Goal: Navigation & Orientation: Find specific page/section

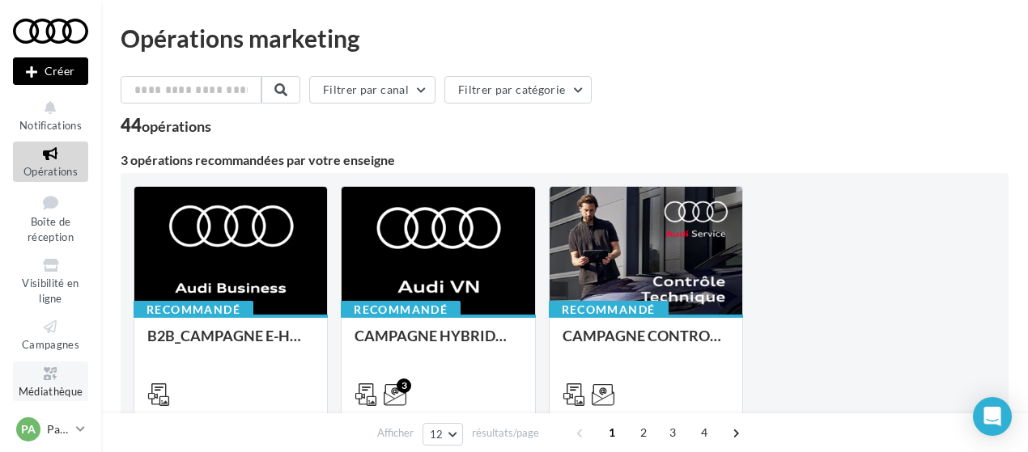
click at [40, 400] on link "Médiathèque" at bounding box center [50, 382] width 75 height 40
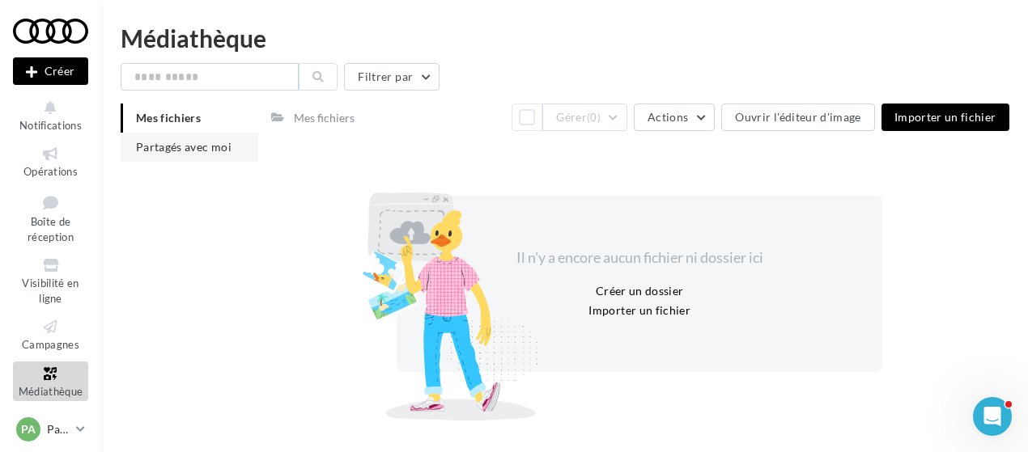
click at [138, 133] on li "Partagés avec moi" at bounding box center [190, 147] width 138 height 29
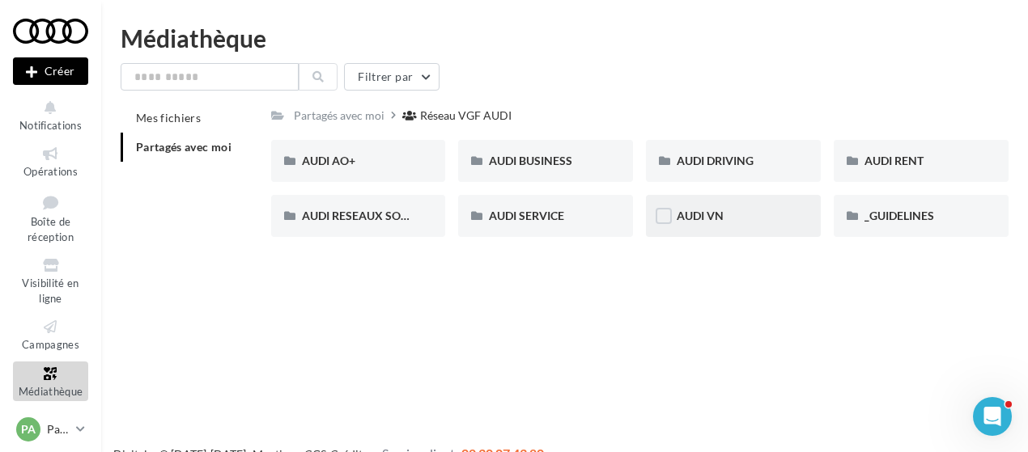
click at [740, 219] on div "AUDI VN" at bounding box center [733, 216] width 113 height 16
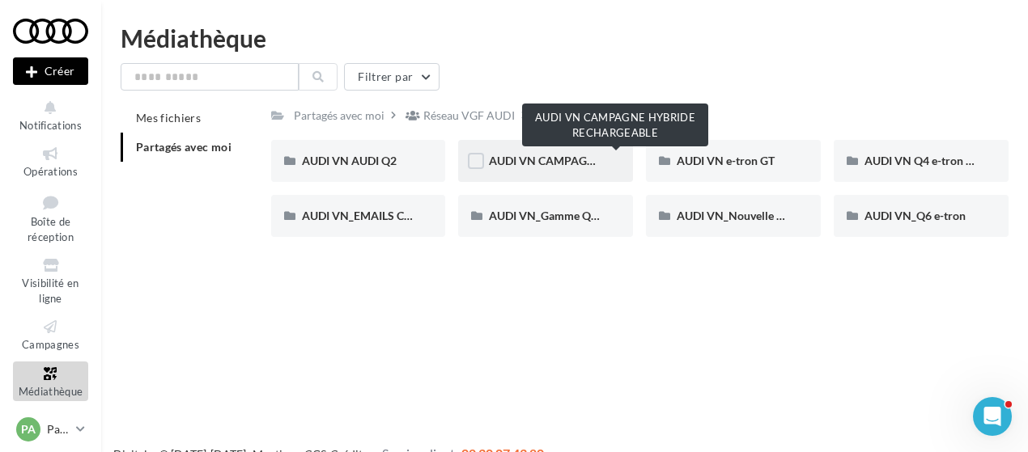
click at [532, 168] on span "AUDI VN CAMPAGNE HYBRIDE RECHARGEABLE" at bounding box center [616, 161] width 254 height 14
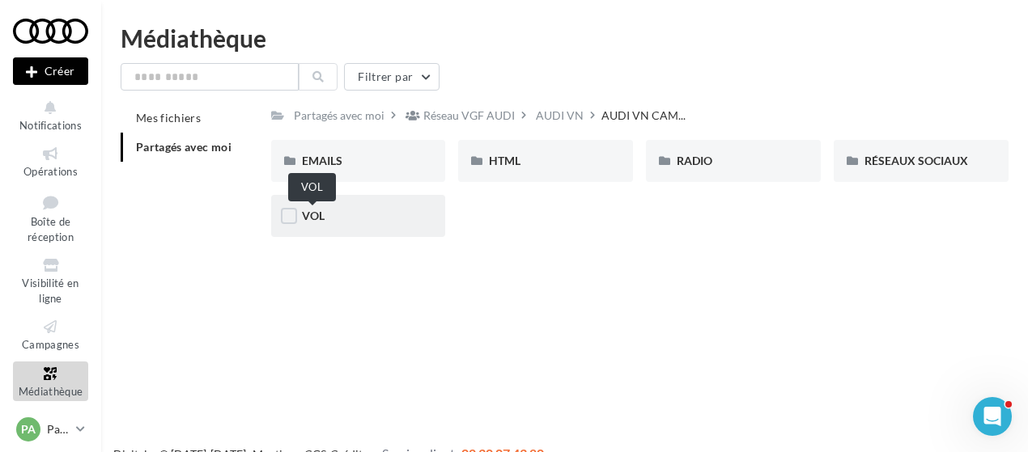
click at [323, 219] on span "VOL" at bounding box center [313, 216] width 23 height 14
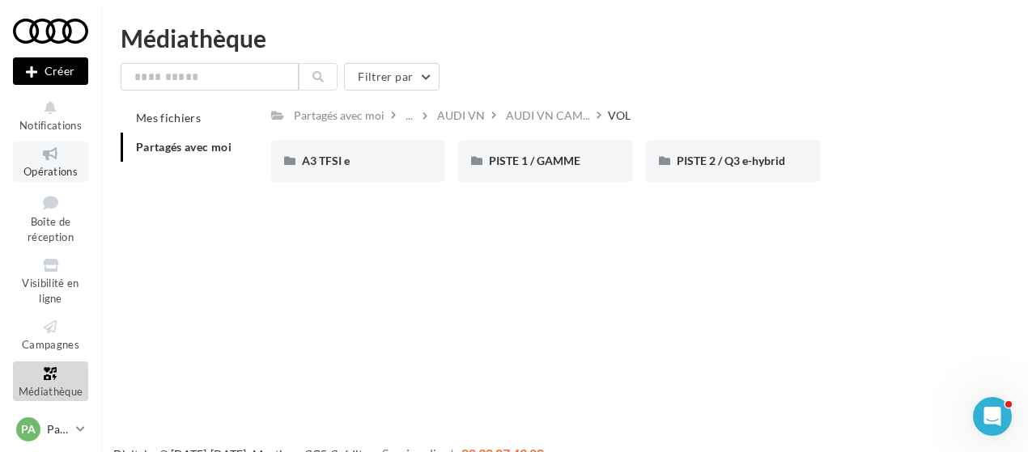
click at [53, 166] on span "Opérations" at bounding box center [50, 171] width 54 height 13
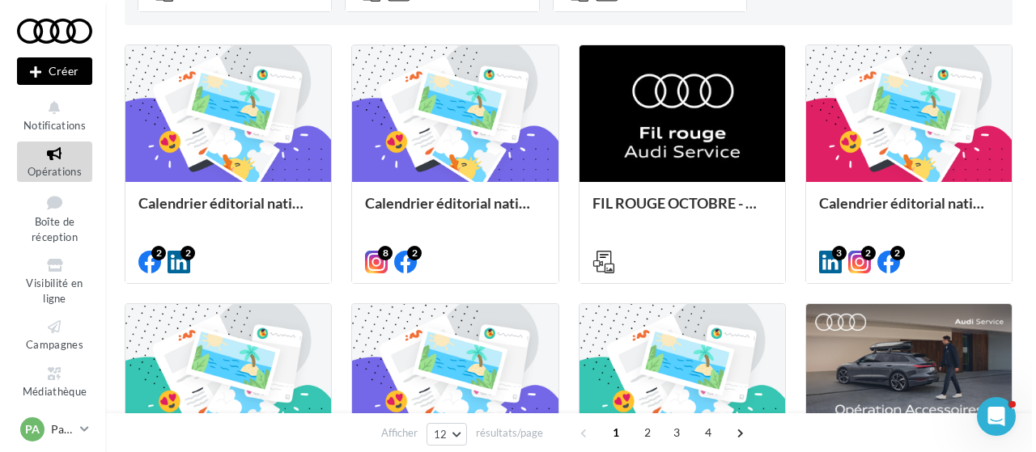
scroll to position [397, 0]
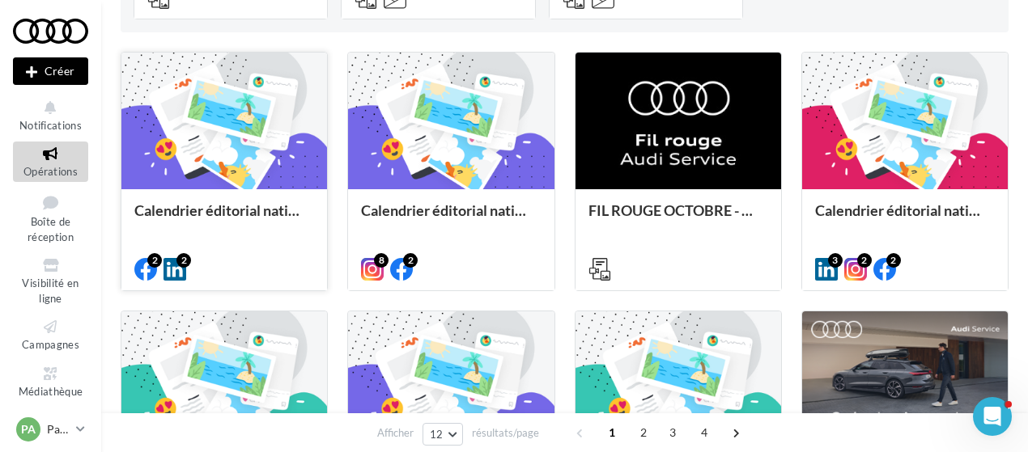
click at [278, 185] on div at bounding box center [224, 122] width 206 height 138
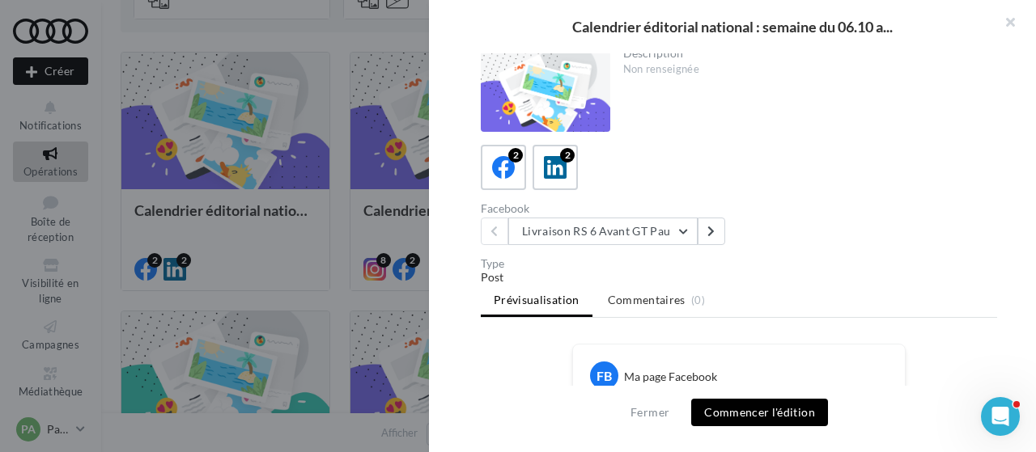
scroll to position [0, 0]
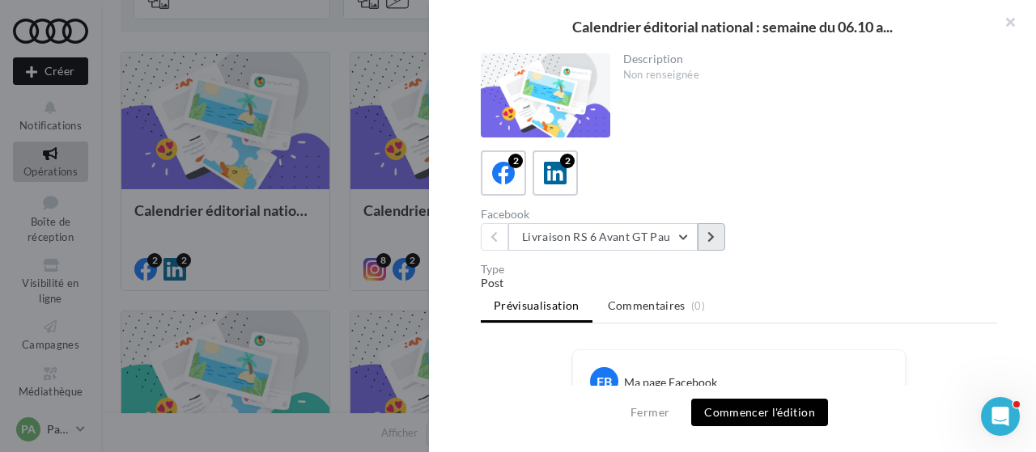
click at [707, 237] on icon at bounding box center [710, 236] width 7 height 11
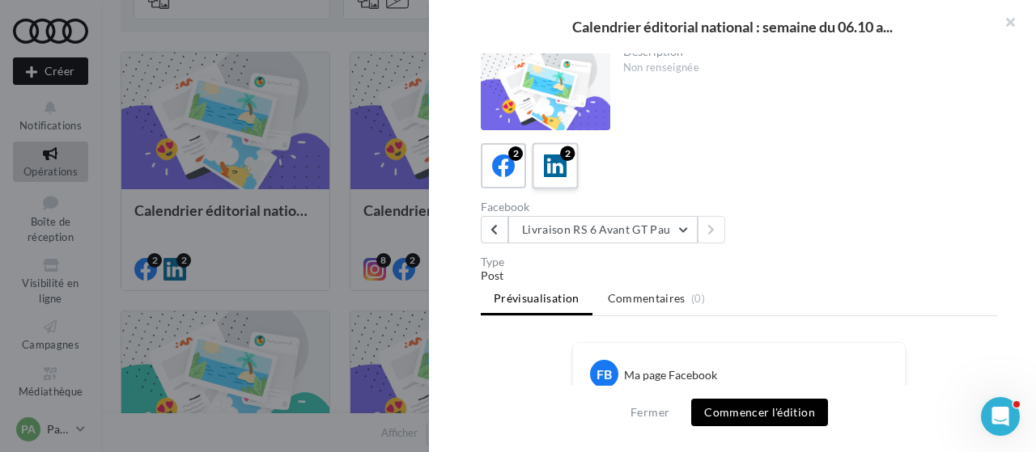
click at [558, 163] on icon at bounding box center [555, 166] width 23 height 23
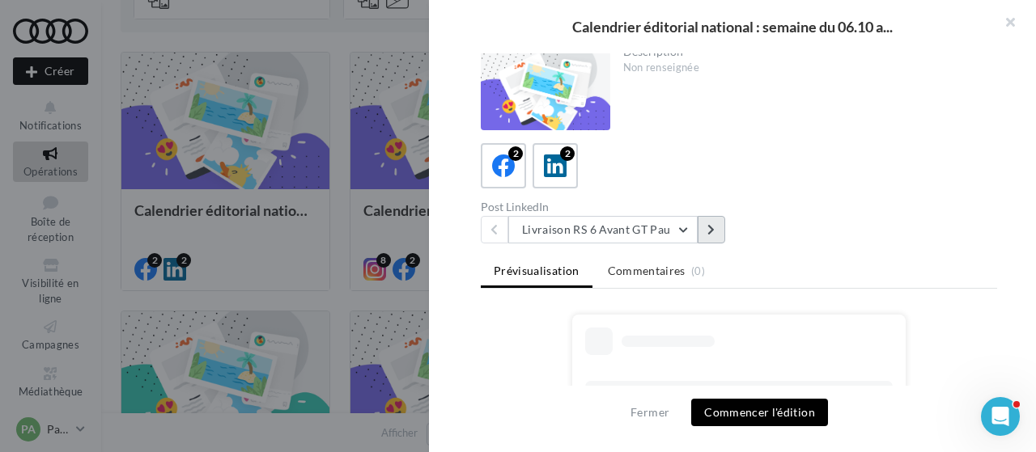
click at [713, 231] on icon at bounding box center [710, 229] width 7 height 11
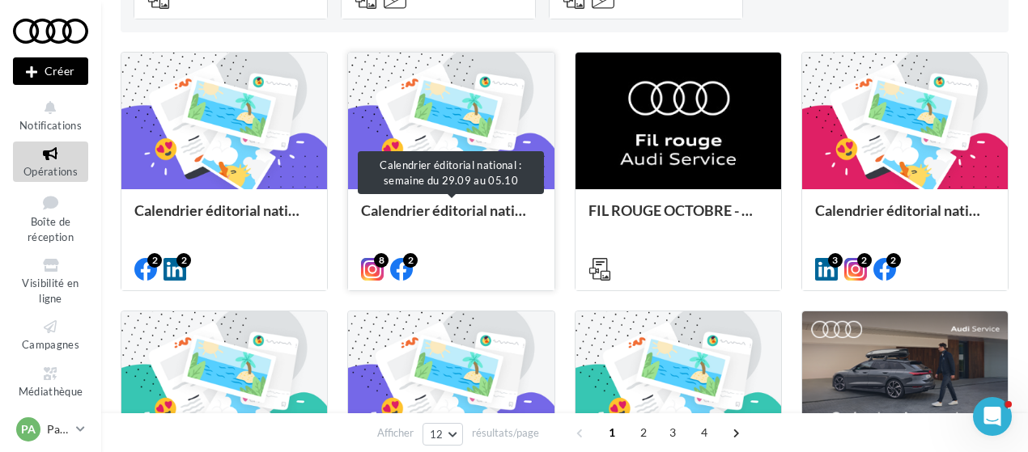
click at [448, 225] on div "Calendrier éditorial national : semaine du 29.09 au 05.10" at bounding box center [451, 218] width 180 height 32
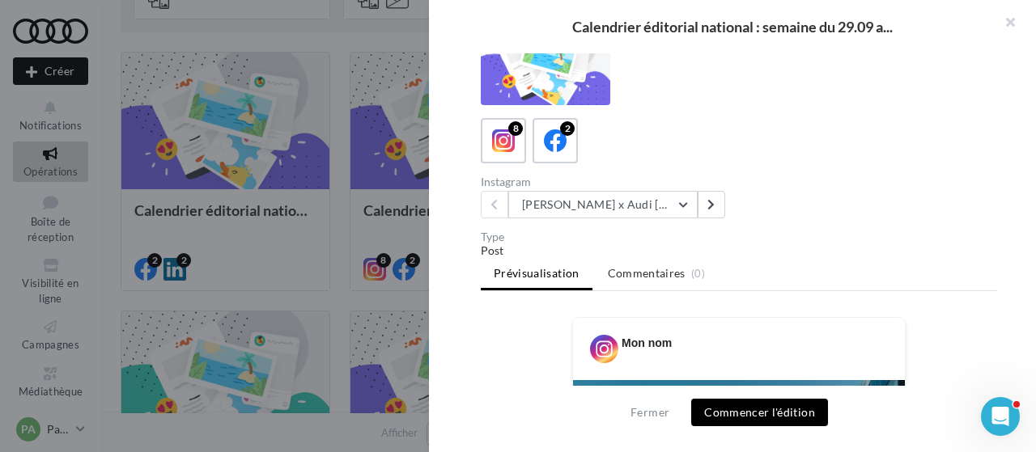
scroll to position [35, 0]
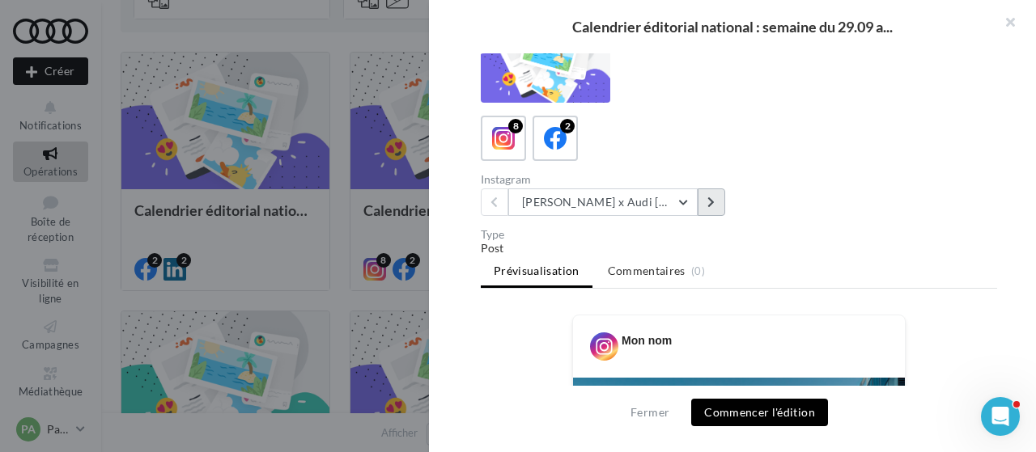
click at [722, 203] on button at bounding box center [712, 203] width 28 height 28
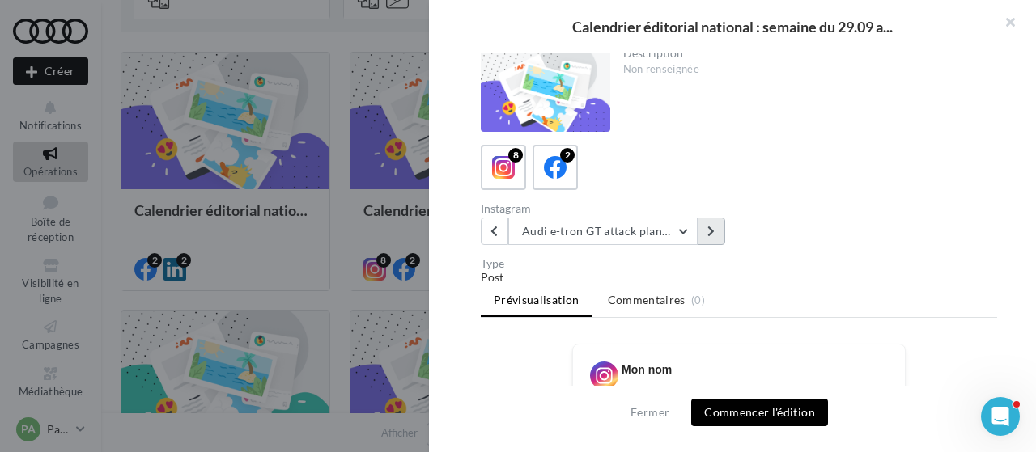
scroll to position [4, 0]
click at [718, 226] on button at bounding box center [712, 233] width 28 height 28
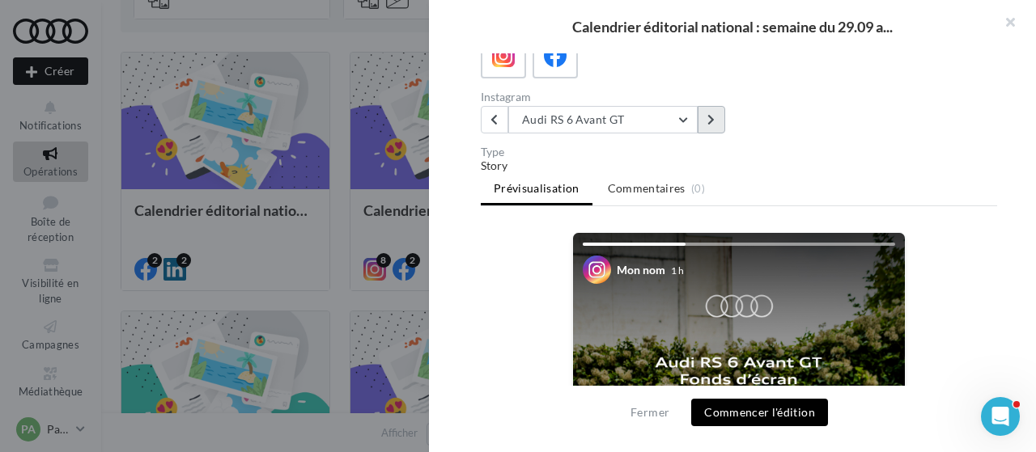
scroll to position [117, 0]
click at [712, 129] on button at bounding box center [712, 120] width 28 height 28
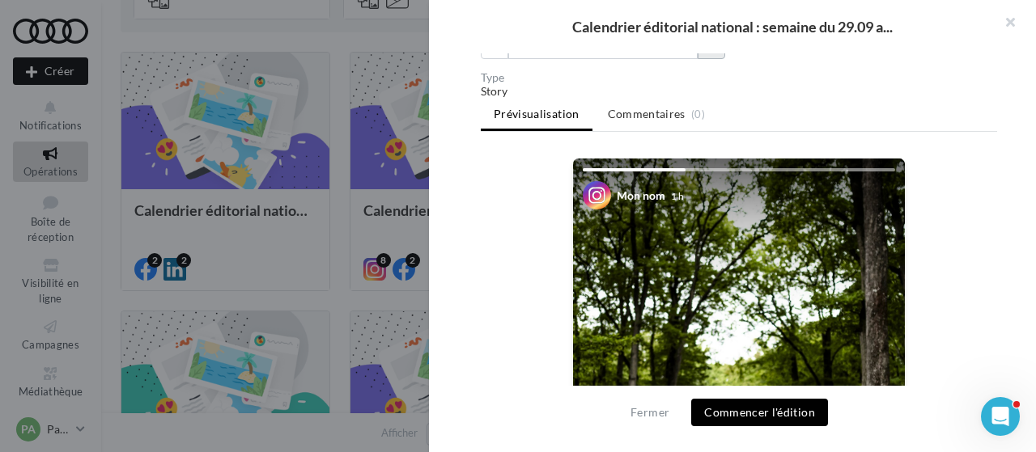
scroll to position [0, 0]
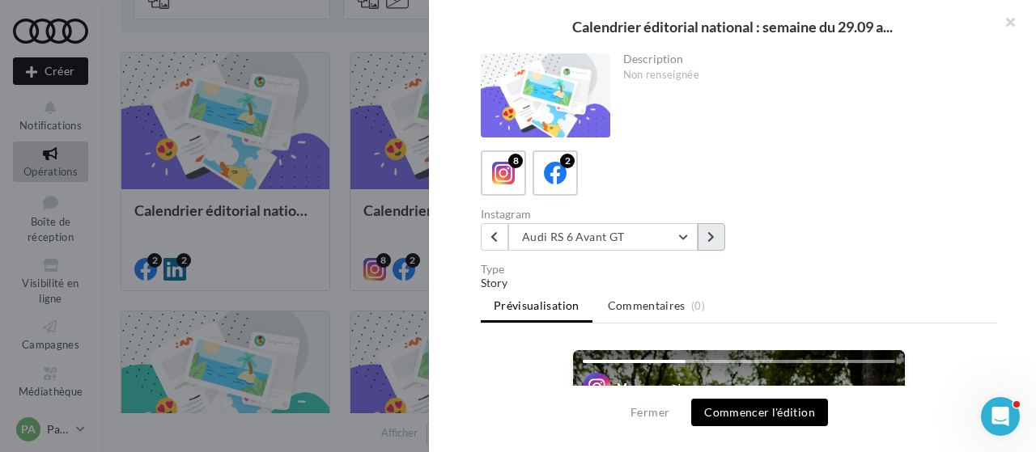
click at [707, 247] on button at bounding box center [712, 237] width 28 height 28
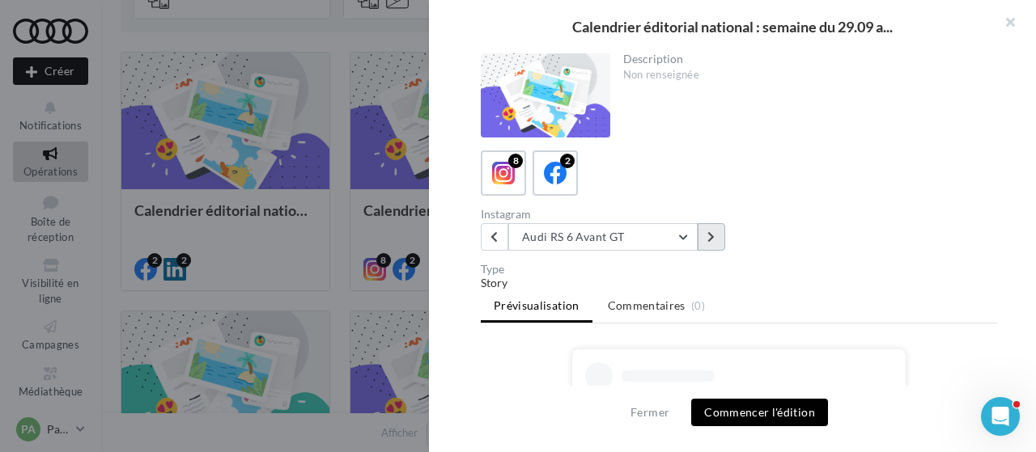
click at [707, 247] on button at bounding box center [712, 237] width 28 height 28
